Goal: Task Accomplishment & Management: Manage account settings

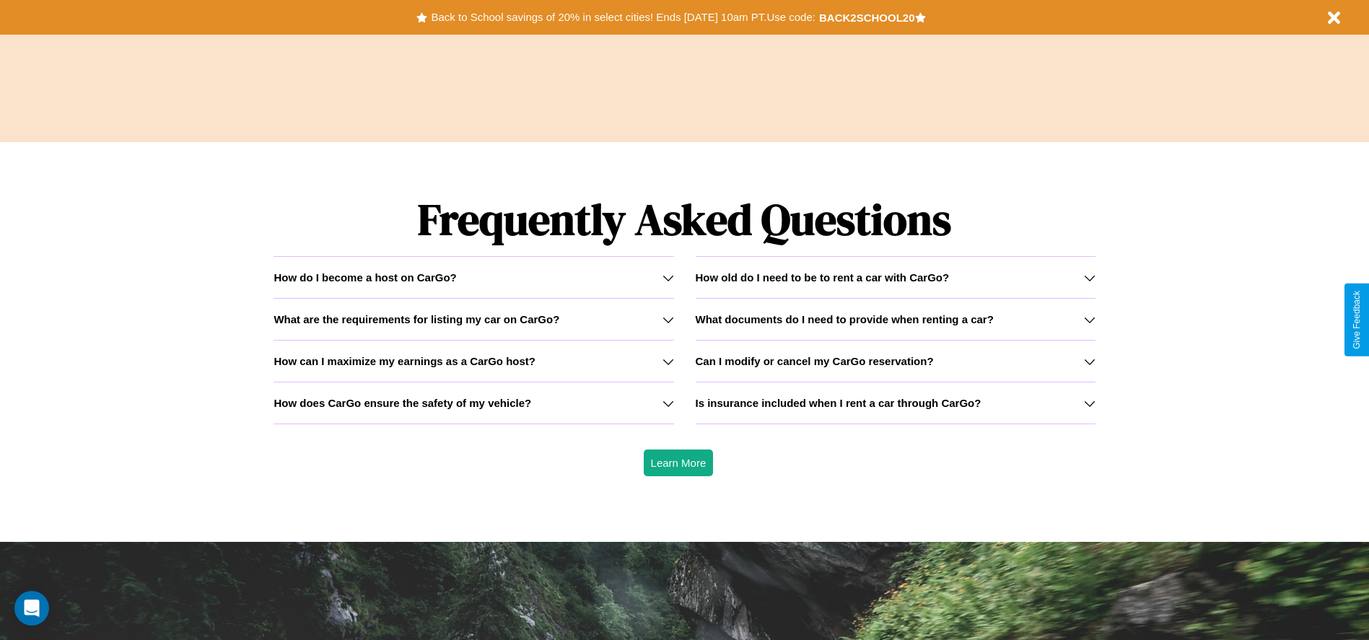
scroll to position [2071, 0]
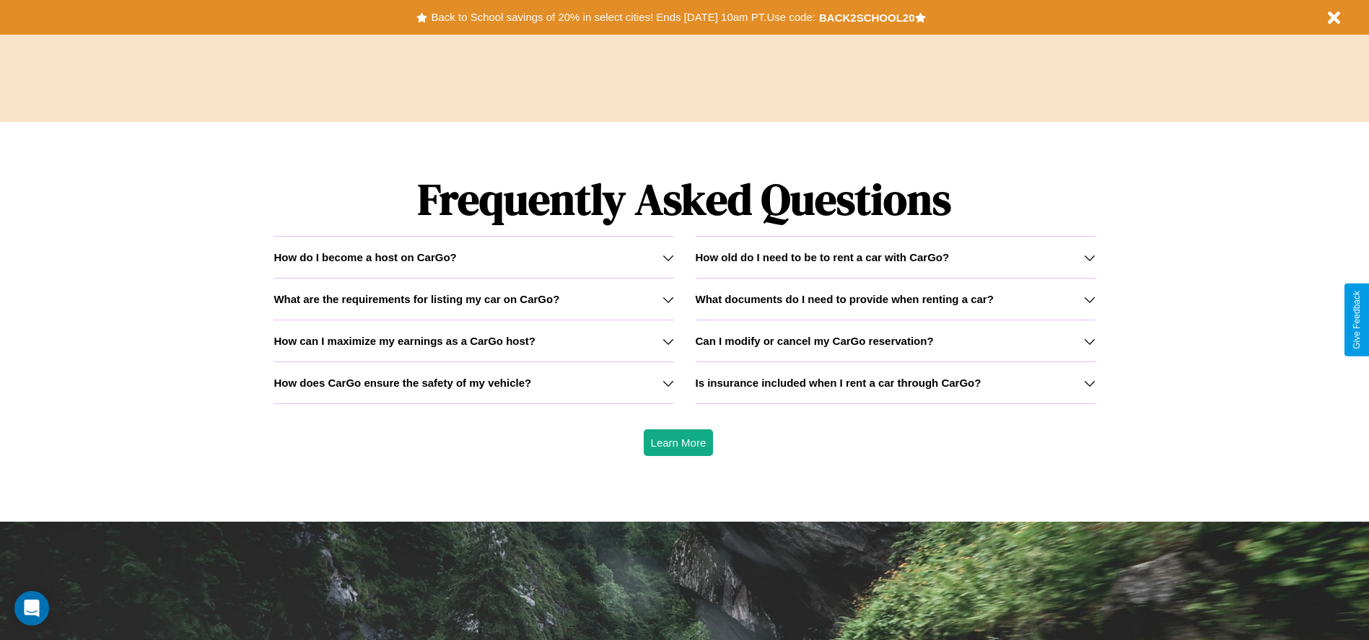
click at [668, 299] on icon at bounding box center [669, 300] width 12 height 12
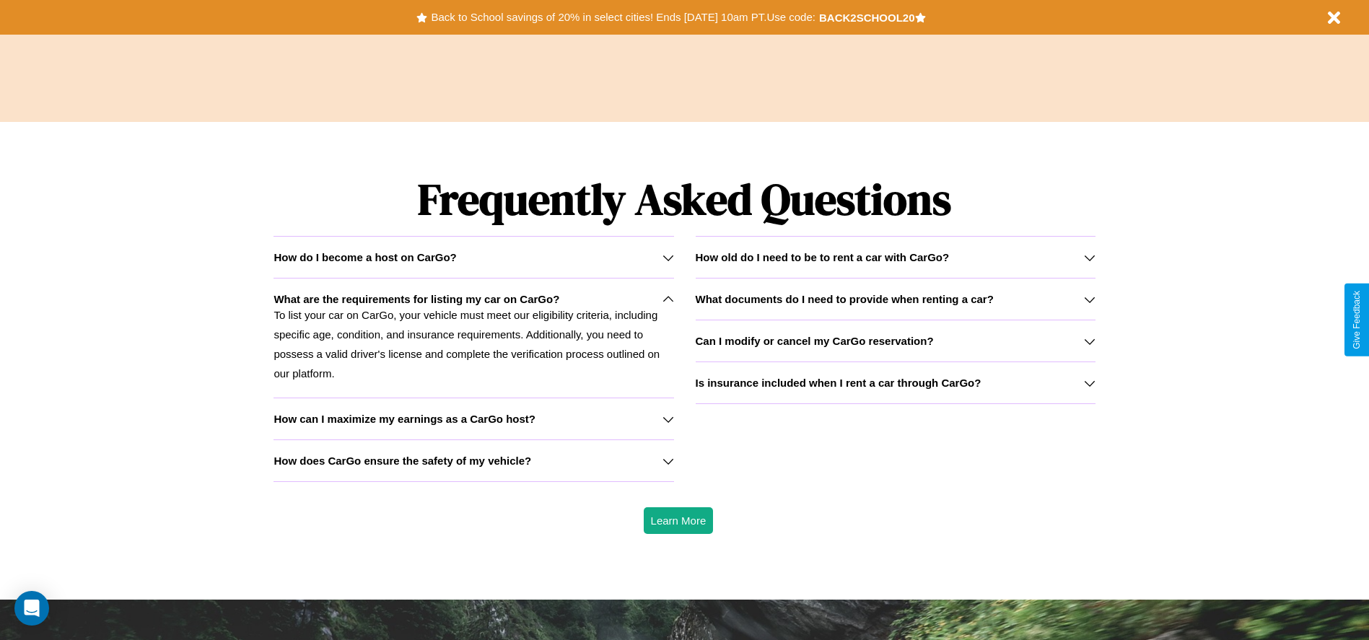
click at [1089, 383] on icon at bounding box center [1090, 384] width 12 height 12
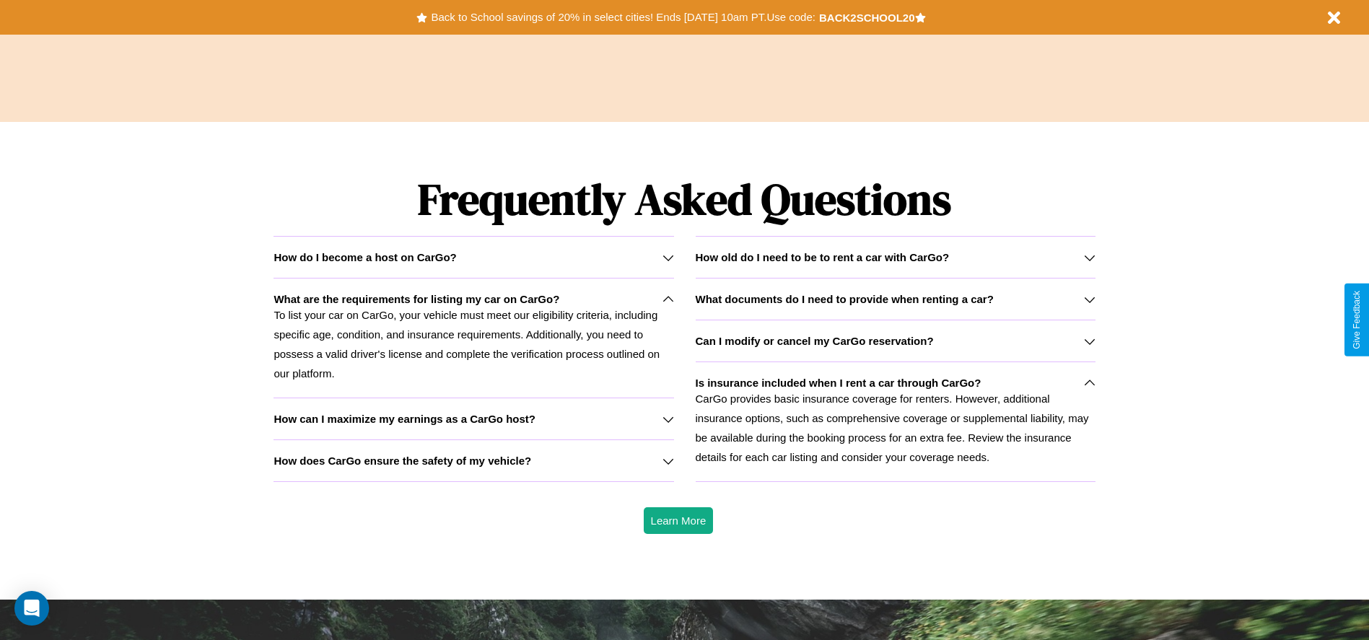
click at [895, 299] on h3 "What documents do I need to provide when renting a car?" at bounding box center [845, 299] width 298 height 12
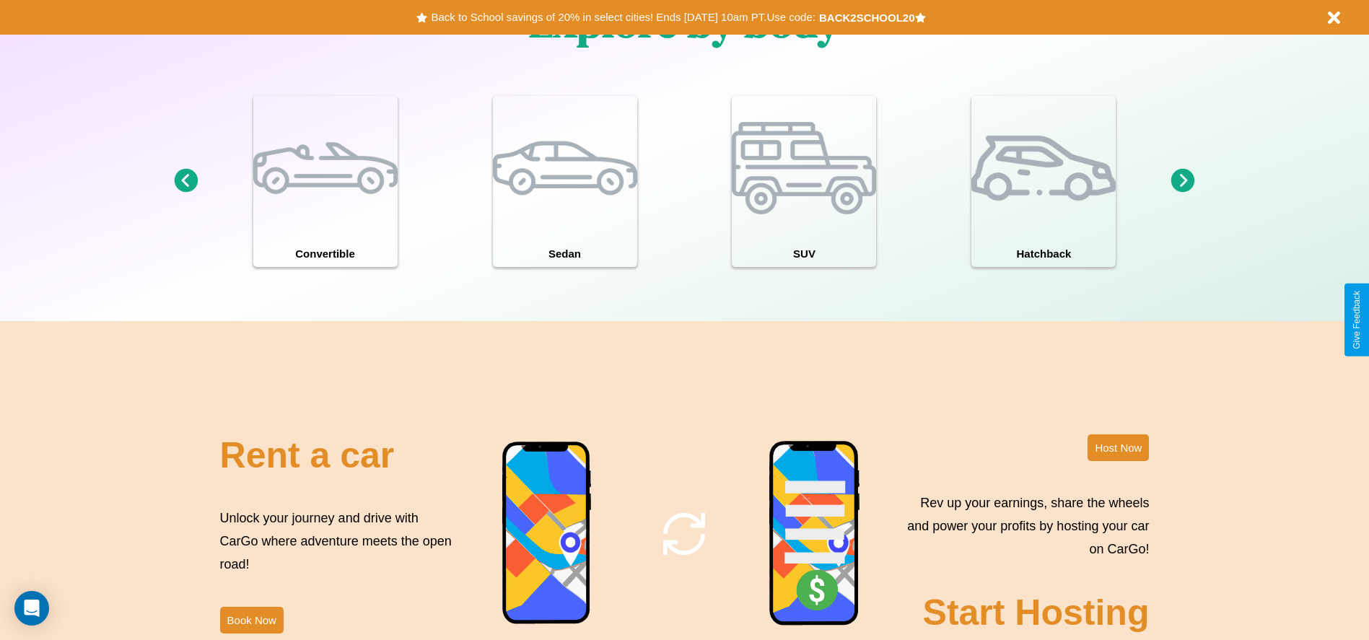
scroll to position [0, 0]
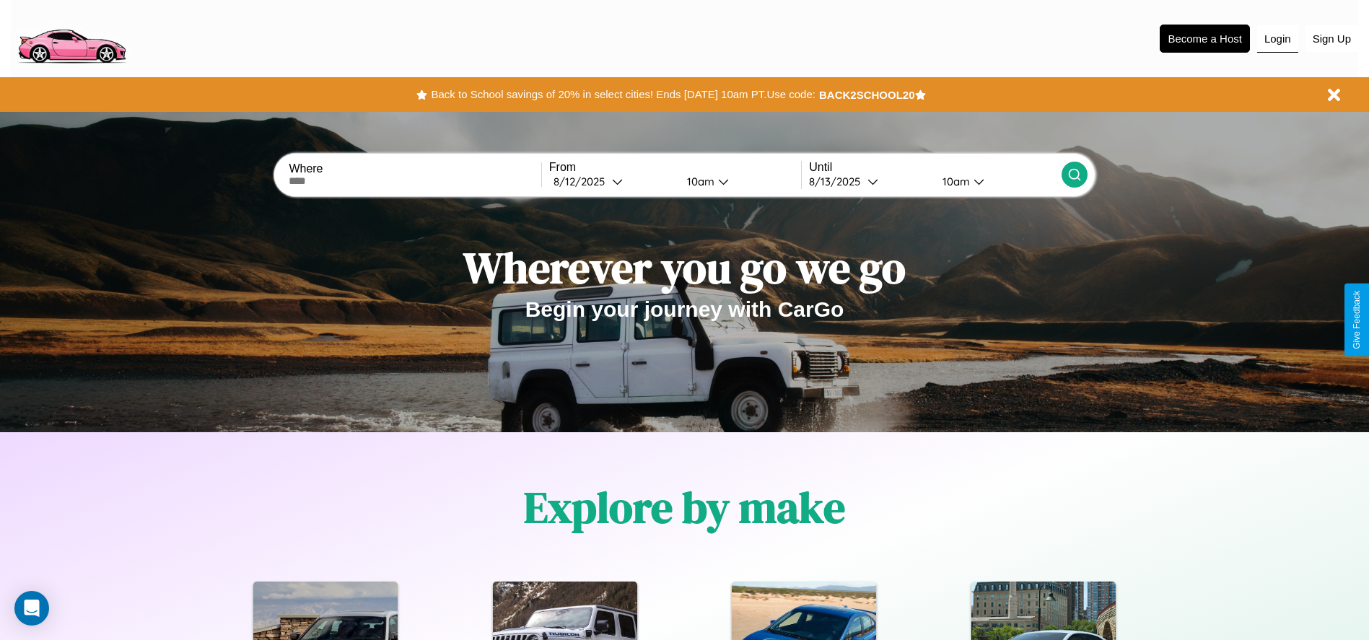
click at [1278, 38] on button "Login" at bounding box center [1277, 38] width 41 height 27
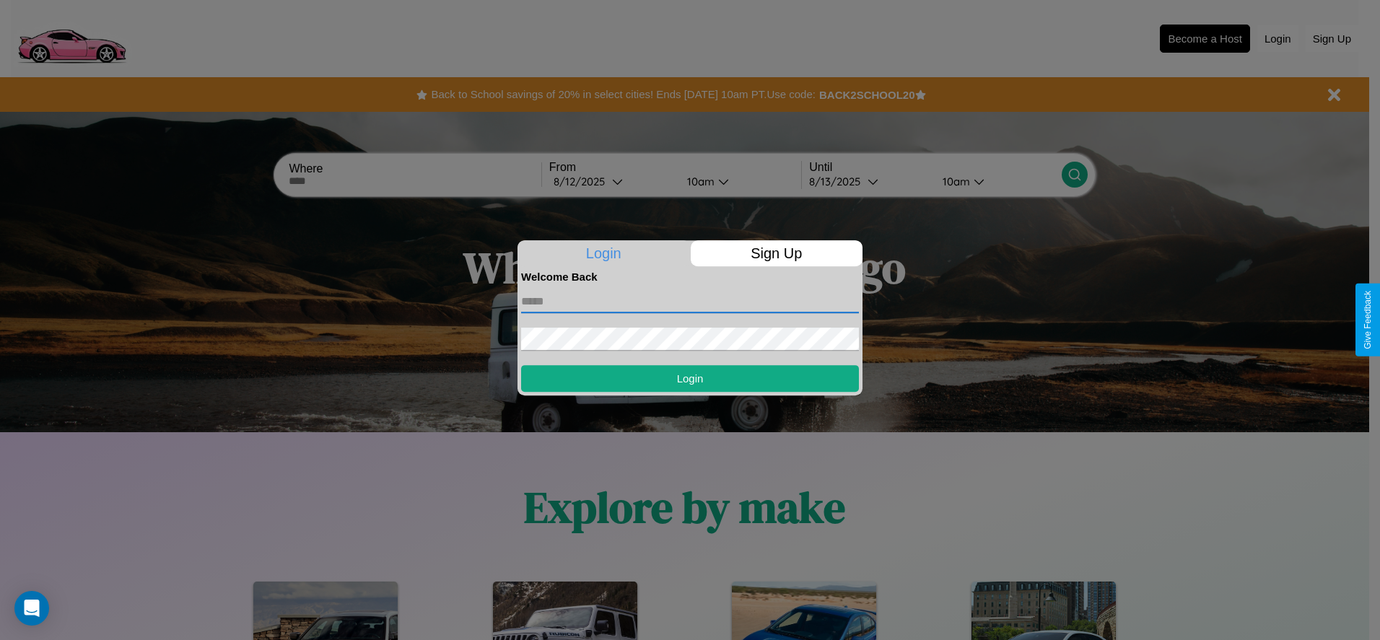
click at [690, 301] on input "text" at bounding box center [690, 301] width 338 height 23
type input "**********"
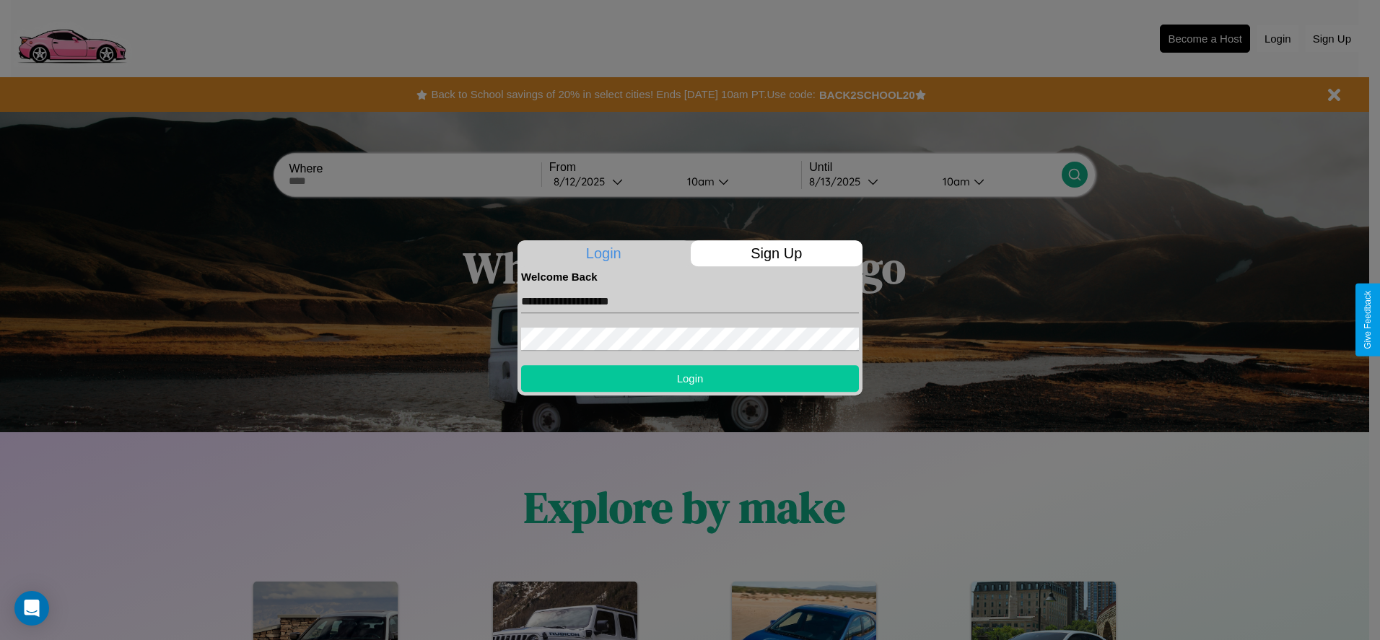
click at [690, 378] on button "Login" at bounding box center [690, 378] width 338 height 27
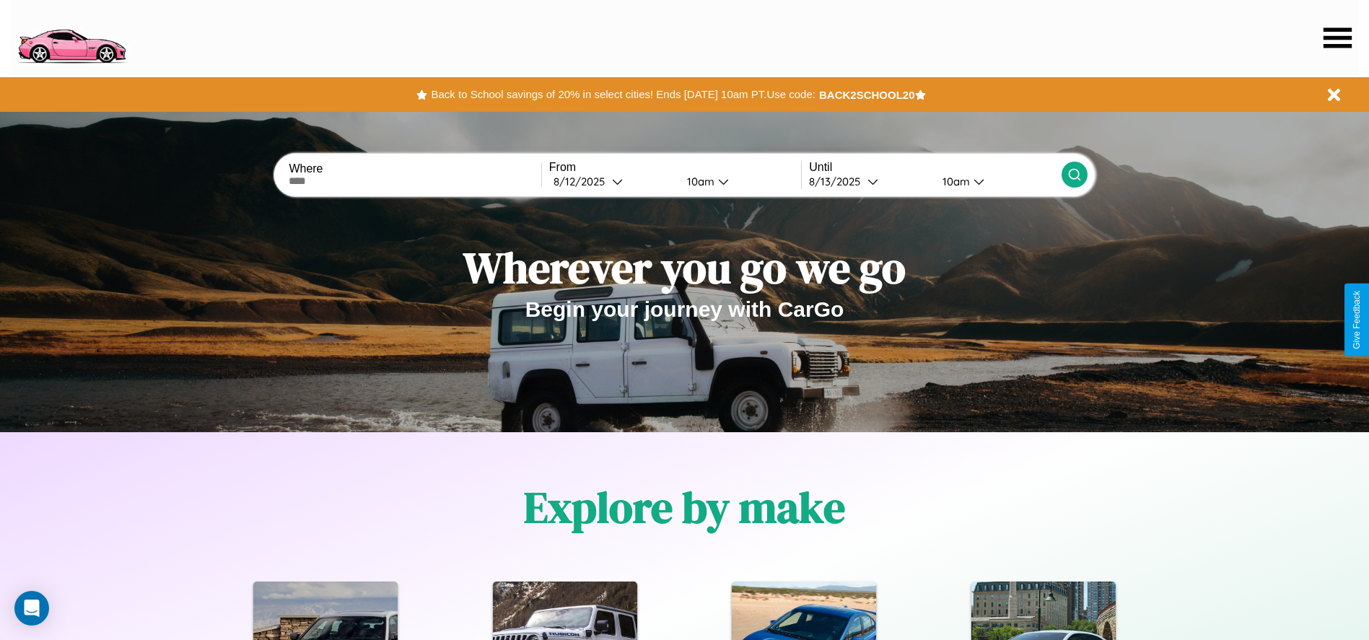
click at [1338, 38] on icon at bounding box center [1338, 37] width 28 height 20
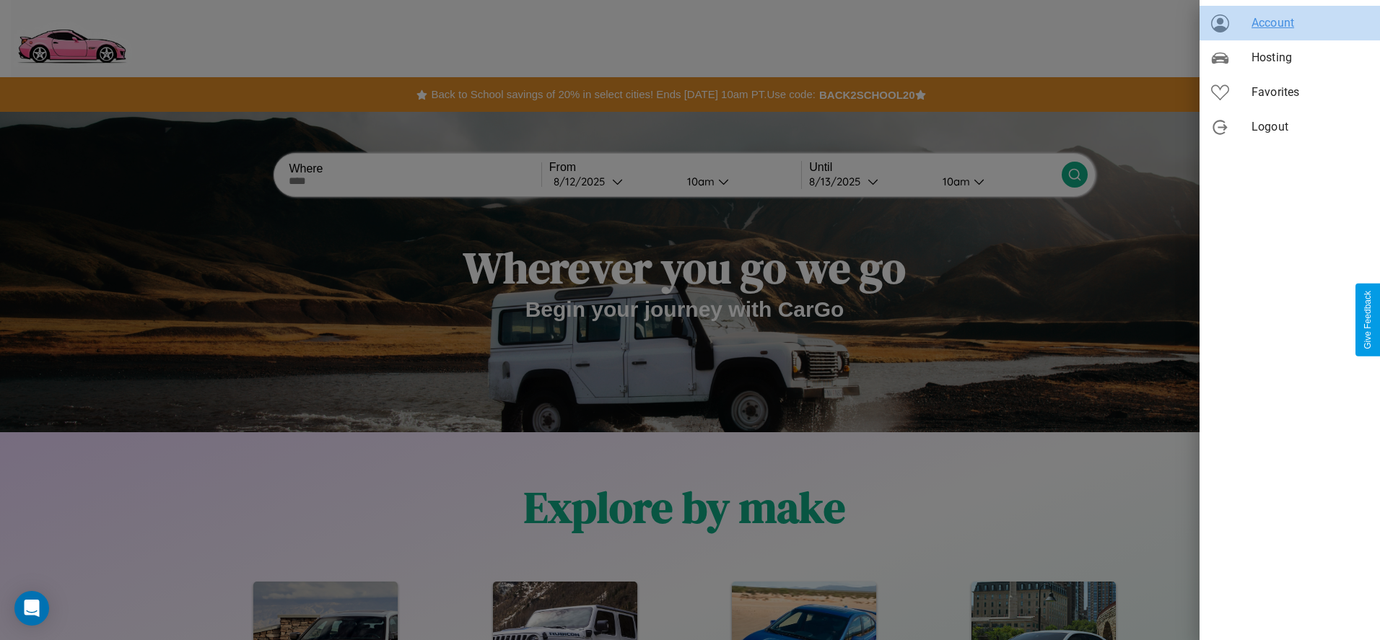
click at [1290, 23] on span "Account" at bounding box center [1310, 22] width 117 height 17
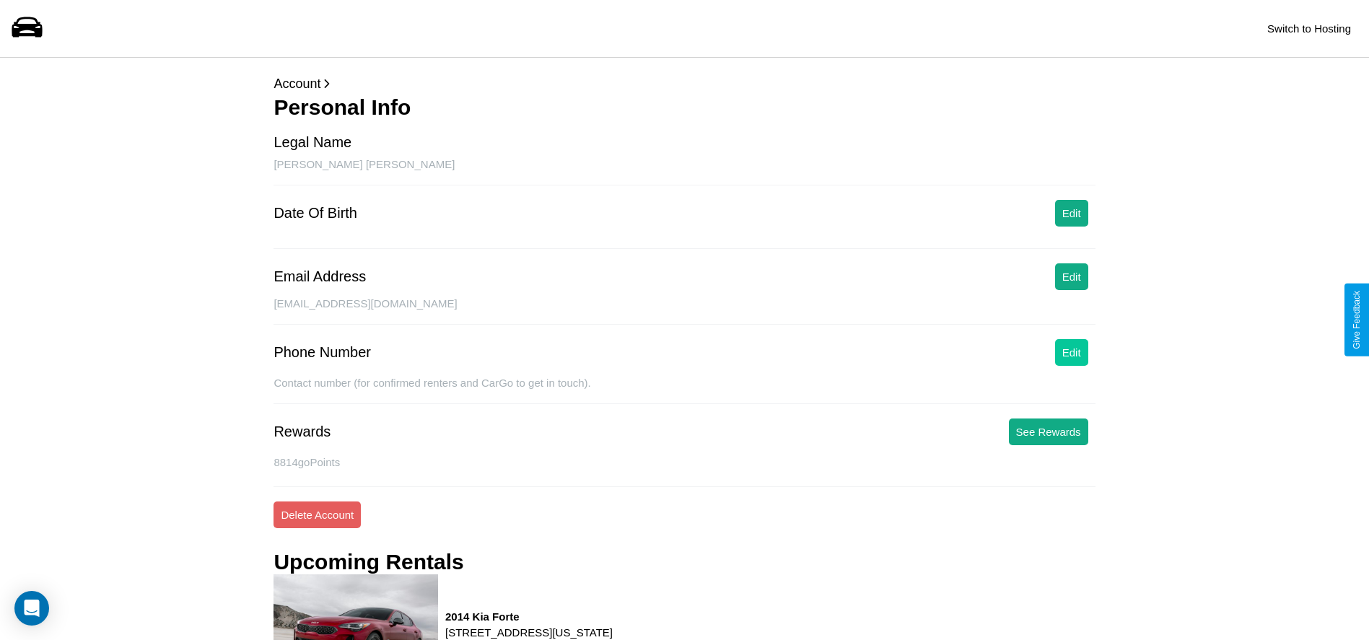
click at [1071, 352] on button "Edit" at bounding box center [1071, 352] width 33 height 27
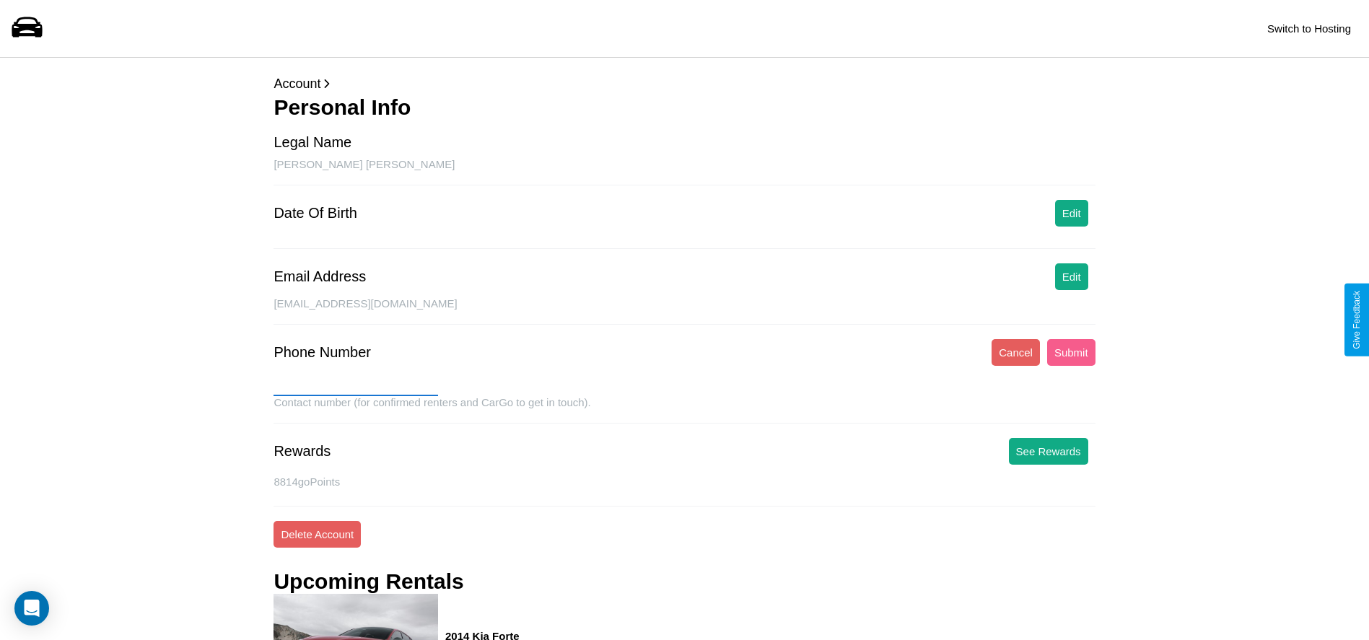
click at [356, 385] on input "text" at bounding box center [356, 384] width 165 height 23
type input "**********"
click at [1071, 352] on button "Submit" at bounding box center [1071, 352] width 48 height 27
